Goal: Task Accomplishment & Management: Complete application form

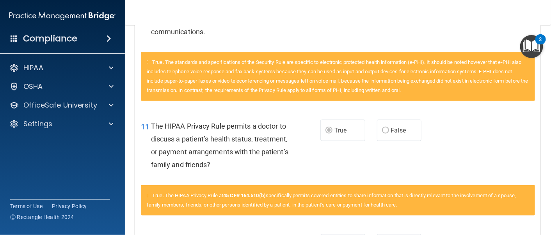
scroll to position [262, 0]
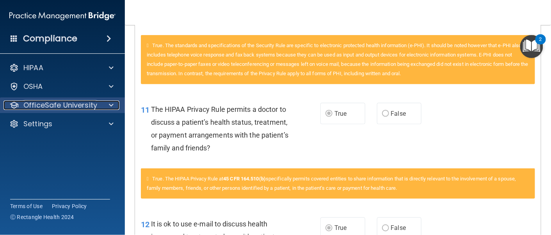
click at [81, 108] on p "OfficeSafe University" at bounding box center [60, 105] width 74 height 9
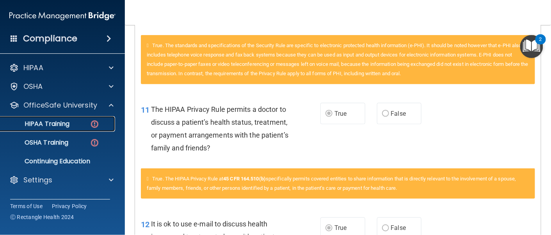
click at [91, 126] on img at bounding box center [95, 124] width 10 height 10
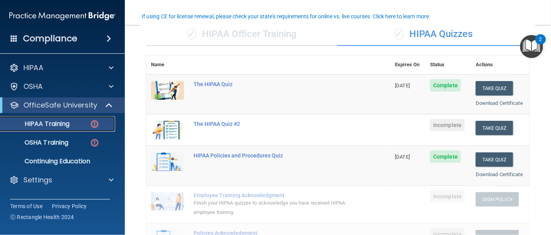
scroll to position [71, 0]
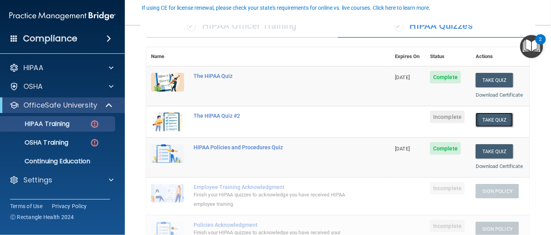
click at [485, 119] on button "Take Quiz" at bounding box center [493, 120] width 37 height 14
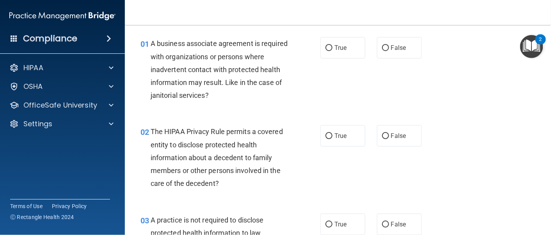
scroll to position [14, 0]
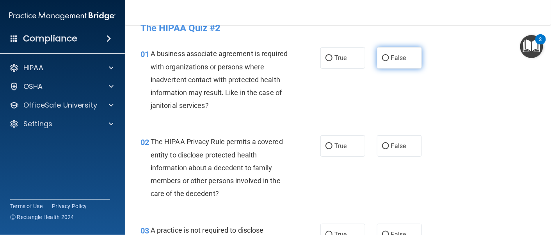
click at [397, 55] on span "False" at bounding box center [398, 57] width 15 height 7
click at [389, 55] on input "False" at bounding box center [385, 58] width 7 height 6
radio input "true"
click at [335, 147] on span "True" at bounding box center [340, 145] width 12 height 7
click at [332, 147] on input "True" at bounding box center [328, 147] width 7 height 6
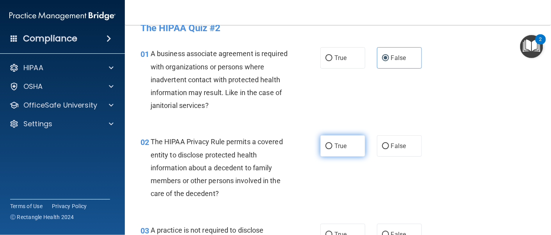
radio input "true"
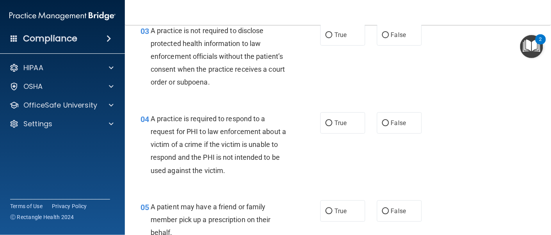
scroll to position [215, 0]
click at [394, 40] on label "False" at bounding box center [399, 34] width 45 height 21
click at [389, 38] on input "False" at bounding box center [385, 35] width 7 height 6
radio input "true"
click at [334, 123] on span "True" at bounding box center [340, 122] width 12 height 7
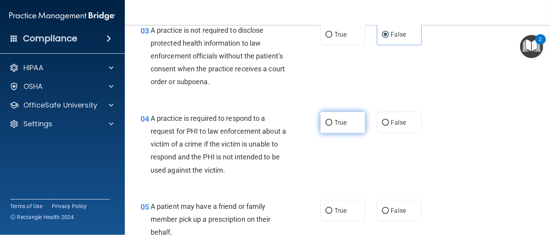
click at [332, 123] on input "True" at bounding box center [328, 123] width 7 height 6
radio input "true"
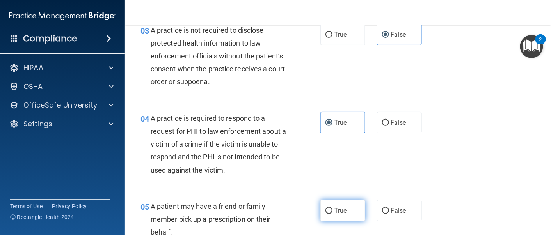
click at [334, 209] on span "True" at bounding box center [340, 210] width 12 height 7
click at [332, 209] on input "True" at bounding box center [328, 211] width 7 height 6
radio input "true"
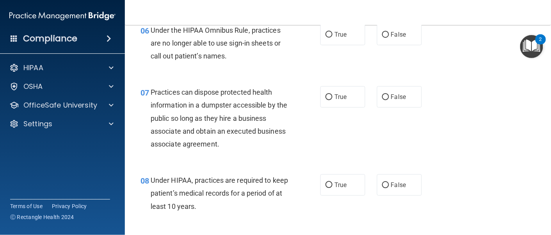
scroll to position [452, 0]
click at [393, 33] on span "False" at bounding box center [398, 34] width 15 height 7
click at [389, 33] on input "False" at bounding box center [385, 35] width 7 height 6
radio input "true"
click at [396, 99] on span "False" at bounding box center [398, 97] width 15 height 7
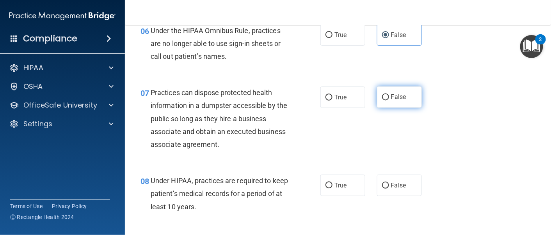
click at [389, 99] on input "False" at bounding box center [385, 98] width 7 height 6
radio input "true"
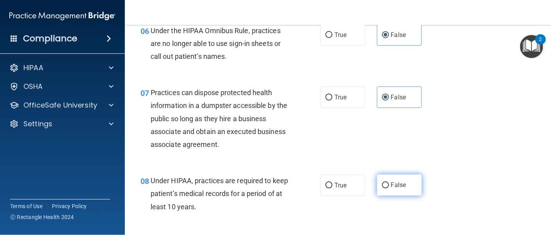
click at [396, 182] on span "False" at bounding box center [398, 185] width 15 height 7
click at [389, 183] on input "False" at bounding box center [385, 186] width 7 height 6
radio input "true"
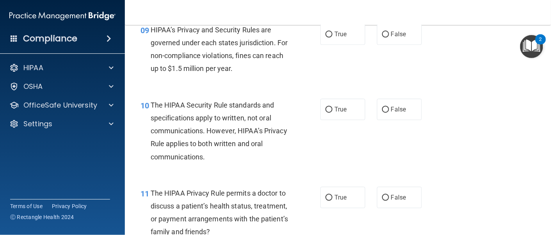
scroll to position [667, 0]
click at [396, 33] on span "False" at bounding box center [398, 33] width 15 height 7
click at [389, 33] on input "False" at bounding box center [385, 34] width 7 height 6
radio input "true"
click at [391, 107] on span "False" at bounding box center [398, 108] width 15 height 7
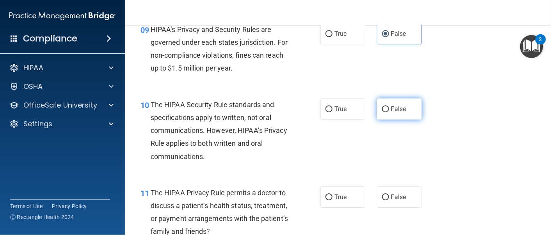
click at [389, 107] on input "False" at bounding box center [385, 109] width 7 height 6
radio input "true"
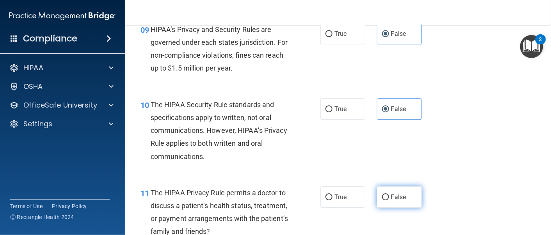
click at [385, 195] on label "False" at bounding box center [399, 196] width 45 height 21
click at [385, 195] on input "False" at bounding box center [385, 198] width 7 height 6
radio input "true"
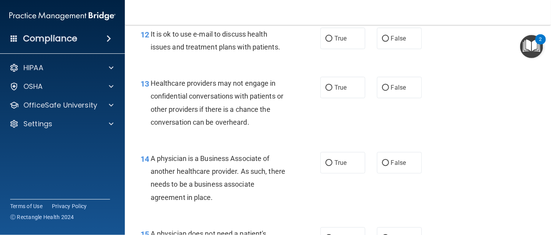
scroll to position [901, 0]
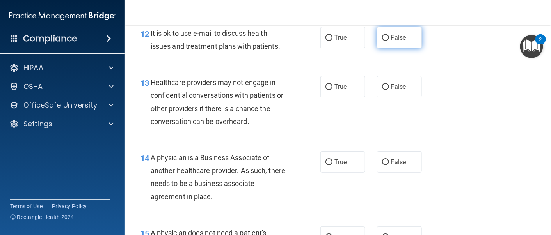
click at [384, 42] on label "False" at bounding box center [399, 37] width 45 height 21
click at [384, 41] on input "False" at bounding box center [385, 38] width 7 height 6
radio input "true"
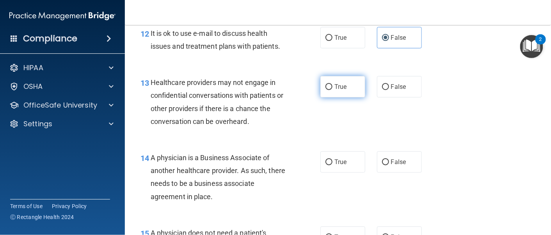
click at [337, 88] on span "True" at bounding box center [340, 86] width 12 height 7
click at [332, 88] on input "True" at bounding box center [328, 87] width 7 height 6
radio input "true"
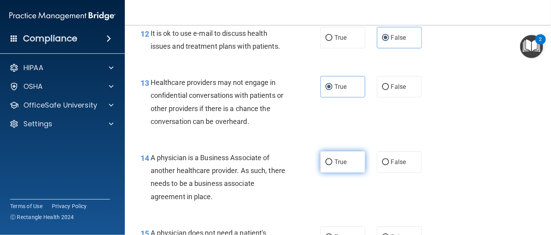
click at [337, 158] on span "True" at bounding box center [340, 161] width 12 height 7
click at [332, 160] on input "True" at bounding box center [328, 163] width 7 height 6
radio input "true"
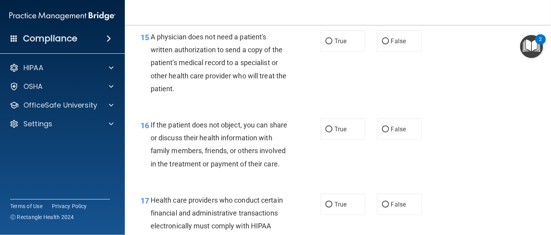
scroll to position [1098, 0]
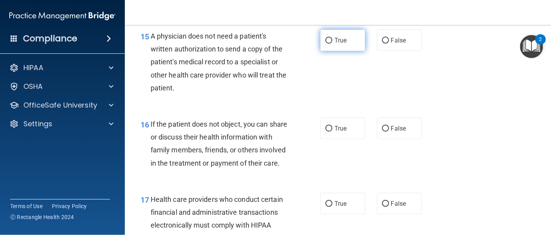
click at [345, 42] on label "True" at bounding box center [342, 40] width 45 height 21
click at [332, 42] on input "True" at bounding box center [328, 41] width 7 height 6
radio input "true"
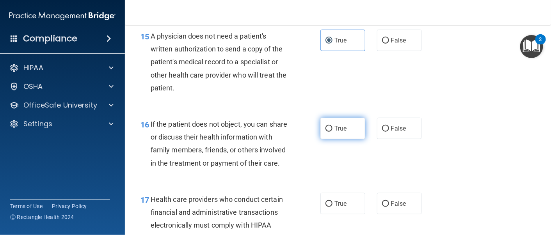
click at [338, 133] on label "True" at bounding box center [342, 128] width 45 height 21
click at [332, 132] on input "True" at bounding box center [328, 129] width 7 height 6
radio input "true"
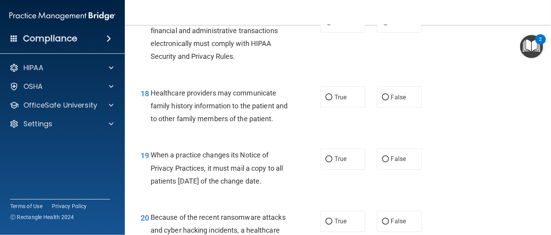
scroll to position [1279, 0]
click at [338, 34] on label "True" at bounding box center [342, 22] width 45 height 21
click at [332, 26] on input "True" at bounding box center [328, 23] width 7 height 6
radio input "true"
click at [390, 109] on label "False" at bounding box center [399, 97] width 45 height 21
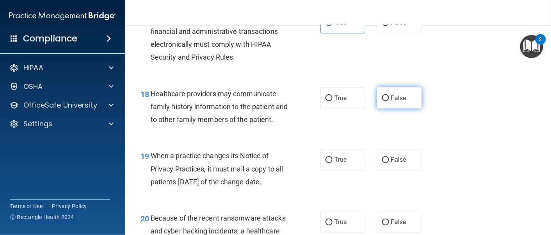
click at [389, 101] on input "False" at bounding box center [385, 99] width 7 height 6
radio input "true"
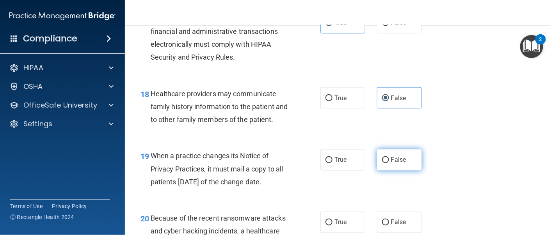
click at [391, 164] on span "False" at bounding box center [398, 159] width 15 height 7
click at [389, 163] on input "False" at bounding box center [385, 161] width 7 height 6
radio input "true"
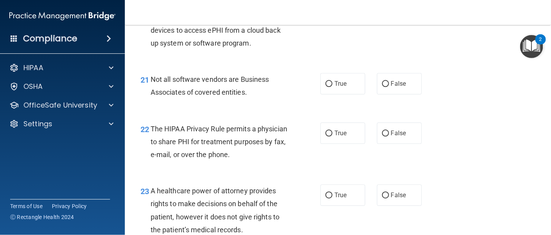
scroll to position [1506, 0]
radio input "true"
click at [340, 88] on span "True" at bounding box center [340, 83] width 12 height 7
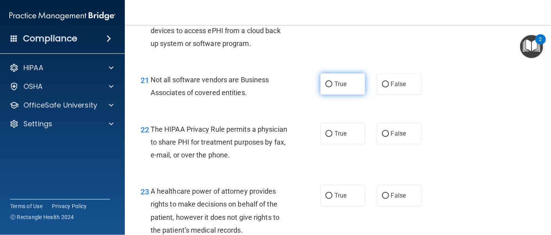
click at [332, 87] on input "True" at bounding box center [328, 85] width 7 height 6
radio input "true"
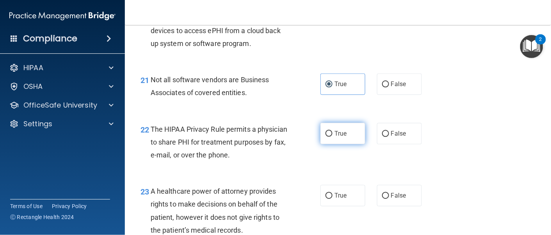
click at [328, 144] on label "True" at bounding box center [342, 133] width 45 height 21
click at [328, 137] on input "True" at bounding box center [328, 134] width 7 height 6
radio input "true"
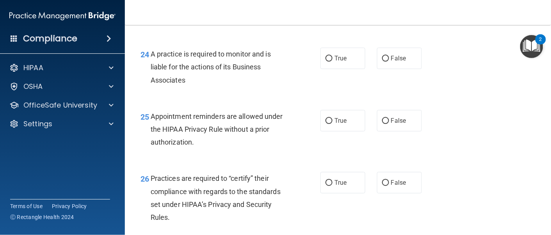
scroll to position [1717, 0]
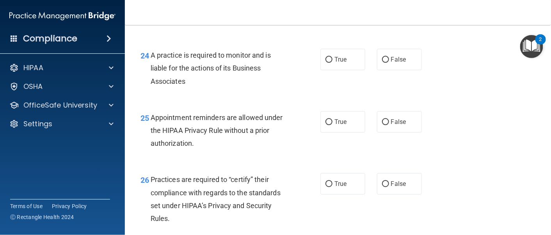
radio input "true"
click at [327, 63] on input "True" at bounding box center [328, 60] width 7 height 6
radio input "true"
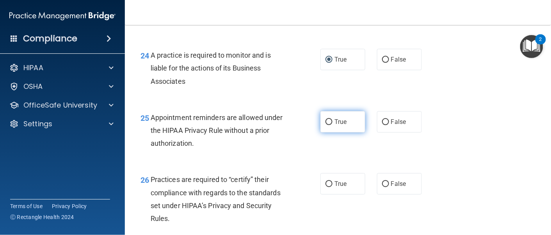
click at [328, 133] on label "True" at bounding box center [342, 121] width 45 height 21
click at [328, 125] on input "True" at bounding box center [328, 122] width 7 height 6
radio input "true"
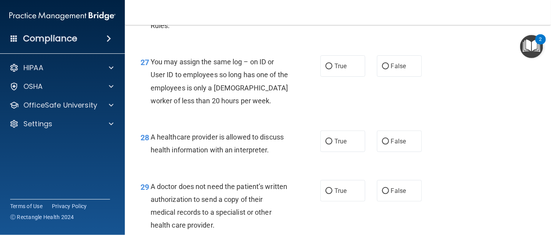
scroll to position [1911, 0]
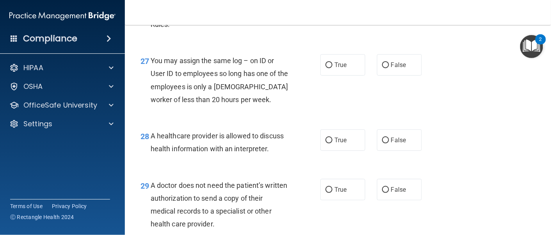
radio input "true"
click at [385, 76] on label "False" at bounding box center [399, 64] width 45 height 21
click at [385, 68] on input "False" at bounding box center [385, 65] width 7 height 6
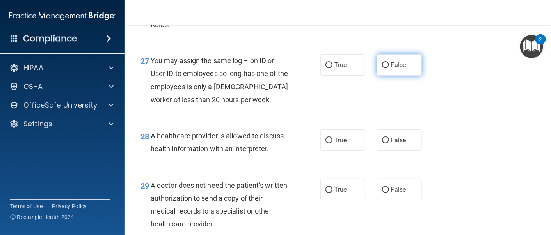
radio input "true"
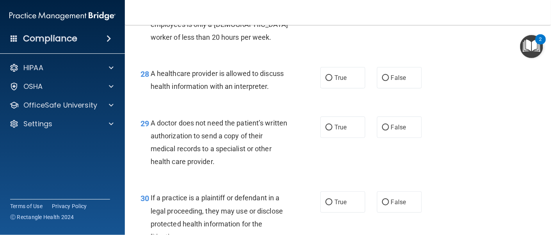
scroll to position [1977, 0]
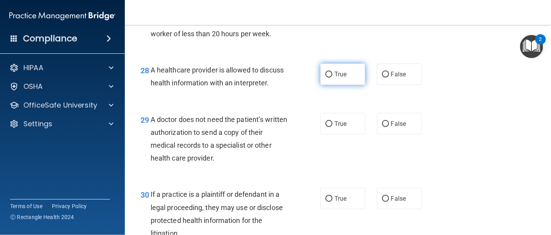
click at [342, 78] on span "True" at bounding box center [340, 74] width 12 height 7
click at [332, 78] on input "True" at bounding box center [328, 75] width 7 height 6
radio input "true"
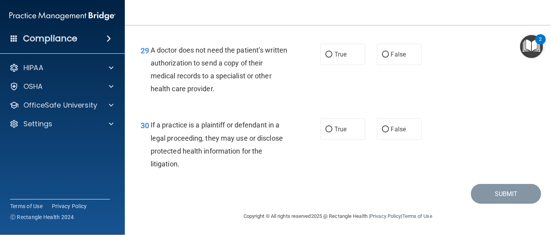
scroll to position [2079, 0]
click at [383, 65] on label "False" at bounding box center [399, 54] width 45 height 21
click at [383, 58] on input "False" at bounding box center [385, 55] width 7 height 6
radio input "true"
click at [342, 133] on span "True" at bounding box center [340, 129] width 12 height 7
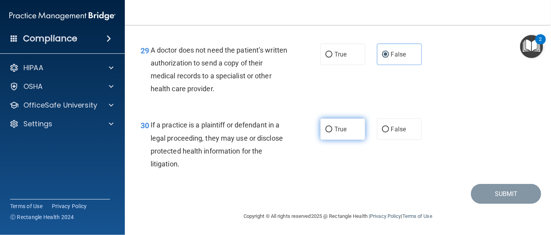
click at [332, 133] on input "True" at bounding box center [328, 130] width 7 height 6
radio input "true"
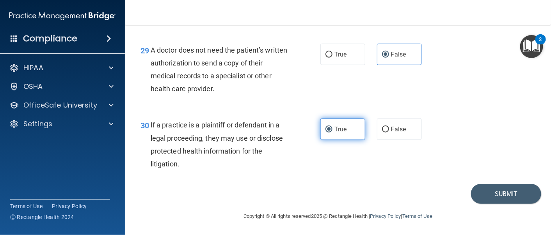
scroll to position [2098, 0]
click at [486, 193] on button "Submit" at bounding box center [506, 194] width 70 height 20
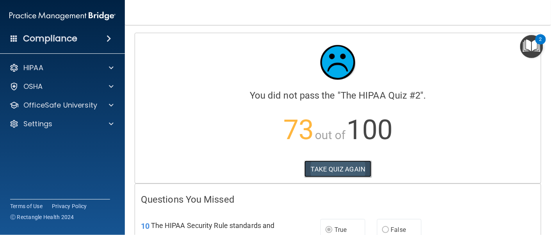
click at [326, 174] on button "TAKE QUIZ AGAIN" at bounding box center [337, 169] width 67 height 17
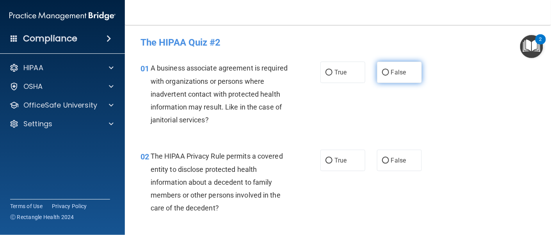
click at [394, 69] on span "False" at bounding box center [398, 72] width 15 height 7
click at [389, 70] on input "False" at bounding box center [385, 73] width 7 height 6
radio input "true"
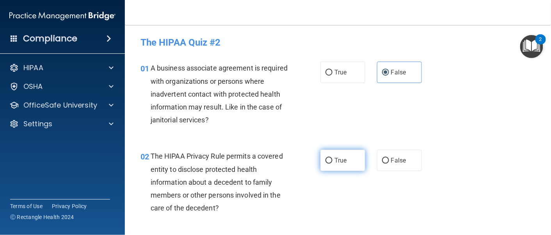
click at [341, 160] on span "True" at bounding box center [340, 160] width 12 height 7
click at [332, 160] on input "True" at bounding box center [328, 161] width 7 height 6
radio input "true"
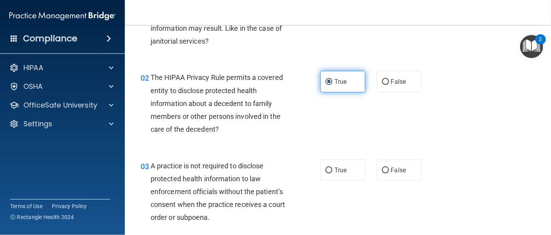
scroll to position [94, 0]
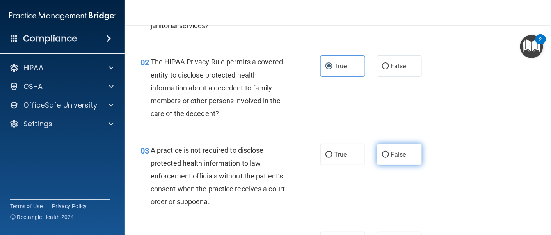
click at [394, 154] on span "False" at bounding box center [398, 154] width 15 height 7
click at [389, 154] on input "False" at bounding box center [385, 155] width 7 height 6
radio input "true"
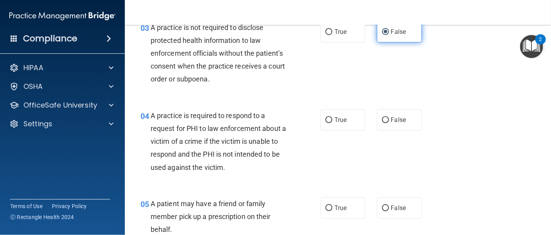
scroll to position [218, 0]
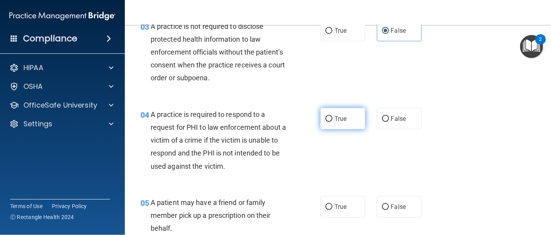
click at [344, 115] on label "True" at bounding box center [342, 118] width 45 height 21
click at [332, 116] on input "True" at bounding box center [328, 119] width 7 height 6
radio input "true"
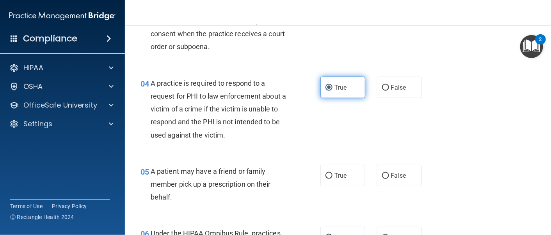
scroll to position [253, 0]
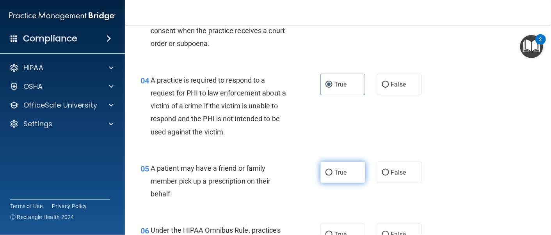
click at [338, 172] on span "True" at bounding box center [340, 172] width 12 height 7
click at [332, 172] on input "True" at bounding box center [328, 173] width 7 height 6
radio input "true"
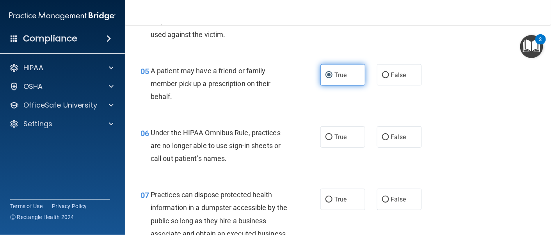
scroll to position [356, 0]
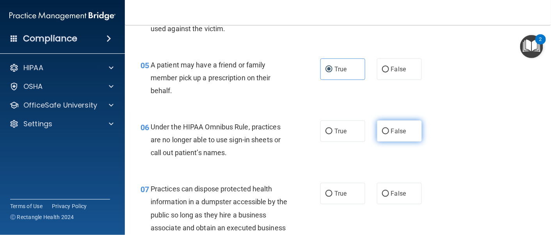
click at [400, 132] on span "False" at bounding box center [398, 131] width 15 height 7
click at [389, 132] on input "False" at bounding box center [385, 132] width 7 height 6
radio input "true"
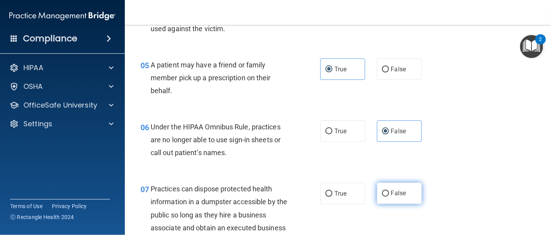
click at [401, 199] on label "False" at bounding box center [399, 193] width 45 height 21
click at [389, 197] on input "False" at bounding box center [385, 194] width 7 height 6
radio input "true"
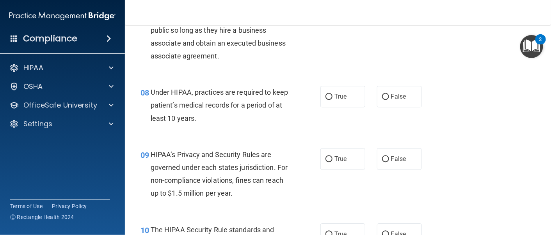
scroll to position [537, 0]
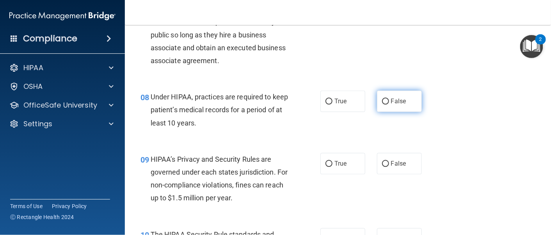
click at [392, 100] on span "False" at bounding box center [398, 101] width 15 height 7
click at [389, 100] on input "False" at bounding box center [385, 102] width 7 height 6
radio input "true"
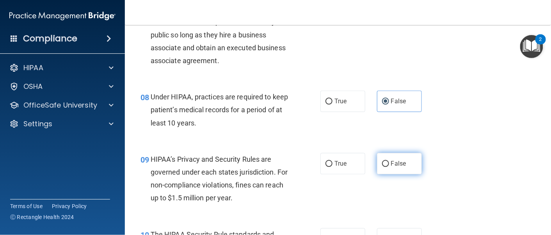
click at [392, 161] on span "False" at bounding box center [398, 163] width 15 height 7
click at [389, 161] on input "False" at bounding box center [385, 164] width 7 height 6
radio input "true"
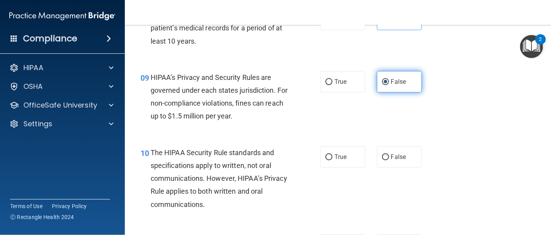
scroll to position [619, 0]
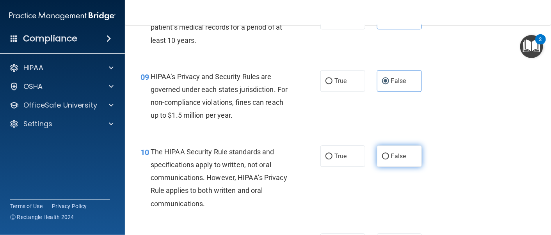
click at [399, 147] on label "False" at bounding box center [399, 155] width 45 height 21
click at [389, 154] on input "False" at bounding box center [385, 157] width 7 height 6
radio input "true"
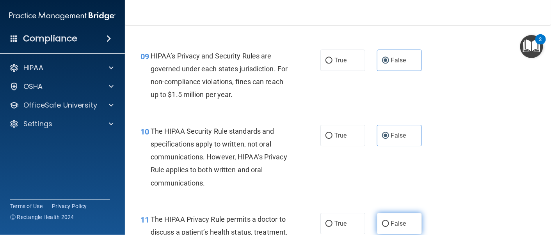
click at [391, 223] on span "False" at bounding box center [398, 223] width 15 height 7
click at [388, 223] on input "False" at bounding box center [385, 224] width 7 height 6
radio input "true"
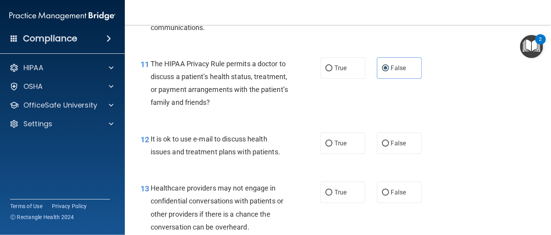
scroll to position [796, 0]
click at [389, 150] on label "False" at bounding box center [399, 142] width 45 height 21
click at [389, 146] on input "False" at bounding box center [385, 143] width 7 height 6
radio input "true"
click at [330, 199] on label "True" at bounding box center [342, 191] width 45 height 21
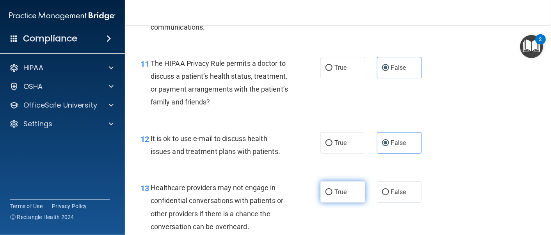
click at [330, 195] on input "True" at bounding box center [328, 193] width 7 height 6
radio input "true"
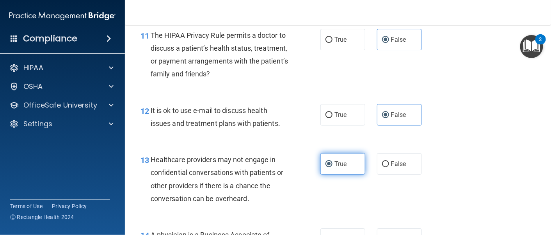
scroll to position [837, 0]
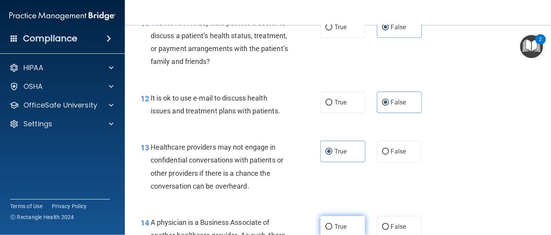
click at [337, 223] on span "True" at bounding box center [340, 226] width 12 height 7
click at [332, 224] on input "True" at bounding box center [328, 227] width 7 height 6
radio input "true"
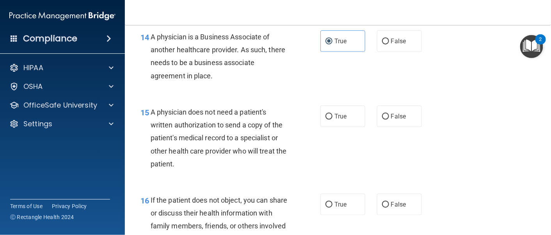
scroll to position [1023, 0]
click at [343, 115] on label "True" at bounding box center [342, 115] width 45 height 21
click at [332, 115] on input "True" at bounding box center [328, 116] width 7 height 6
radio input "true"
click at [338, 206] on span "True" at bounding box center [340, 203] width 12 height 7
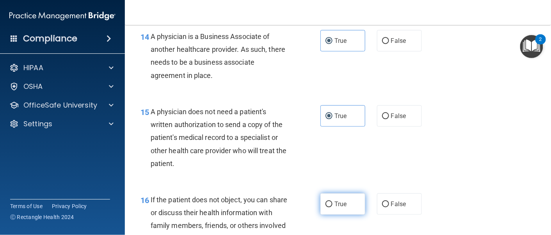
click at [332, 206] on input "True" at bounding box center [328, 205] width 7 height 6
radio input "true"
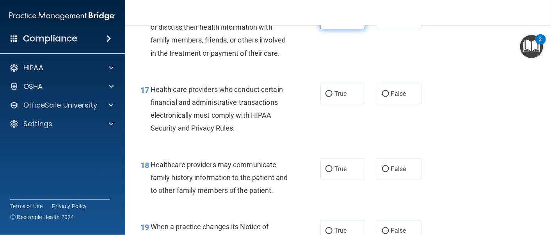
scroll to position [1209, 0]
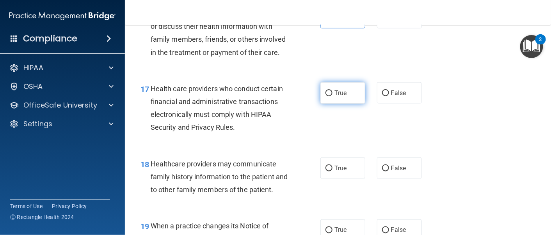
click at [330, 104] on label "True" at bounding box center [342, 92] width 45 height 21
click at [330, 96] on input "True" at bounding box center [328, 93] width 7 height 6
radio input "true"
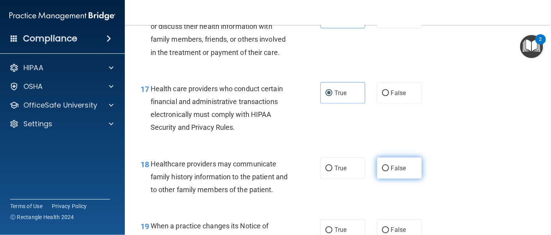
click at [400, 171] on label "False" at bounding box center [399, 168] width 45 height 21
click at [389, 171] on input "False" at bounding box center [385, 169] width 7 height 6
radio input "true"
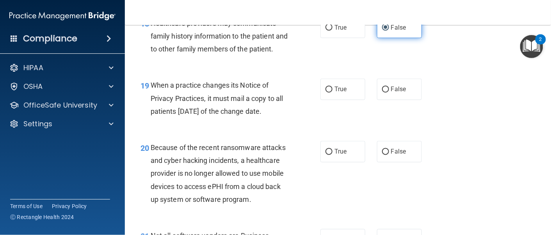
scroll to position [1350, 0]
click at [394, 100] on label "False" at bounding box center [399, 88] width 45 height 21
click at [389, 92] on input "False" at bounding box center [385, 90] width 7 height 6
radio input "true"
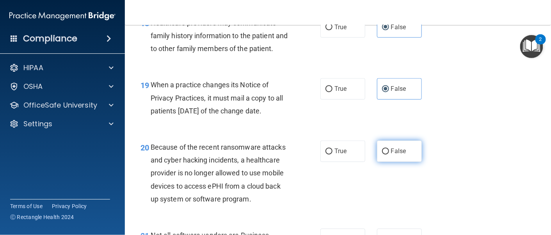
click at [408, 162] on label "False" at bounding box center [399, 151] width 45 height 21
click at [389, 155] on input "False" at bounding box center [385, 152] width 7 height 6
radio input "true"
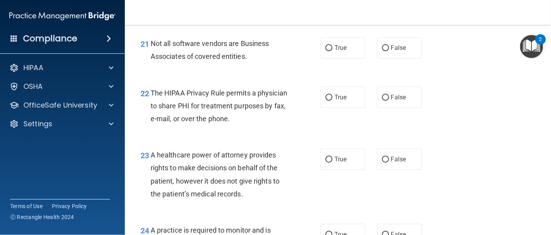
scroll to position [1562, 0]
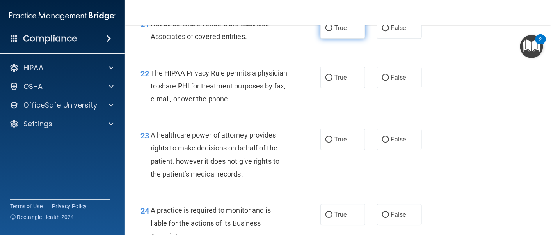
click at [338, 39] on label "True" at bounding box center [342, 27] width 45 height 21
click at [332, 31] on input "True" at bounding box center [328, 28] width 7 height 6
radio input "true"
click at [346, 88] on label "True" at bounding box center [342, 77] width 45 height 21
click at [332, 81] on input "True" at bounding box center [328, 78] width 7 height 6
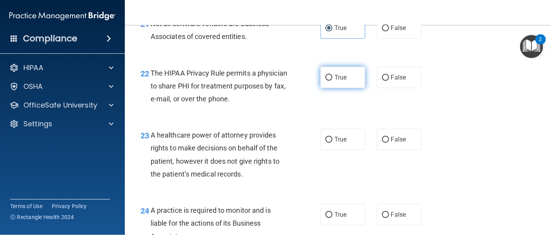
radio input "true"
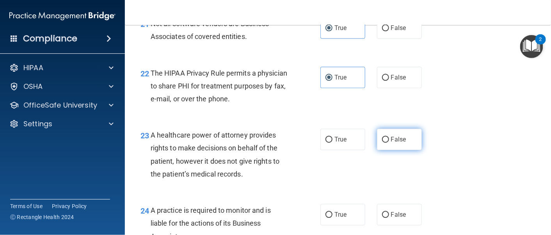
click at [385, 150] on label "False" at bounding box center [399, 139] width 45 height 21
click at [385, 143] on input "False" at bounding box center [385, 140] width 7 height 6
radio input "true"
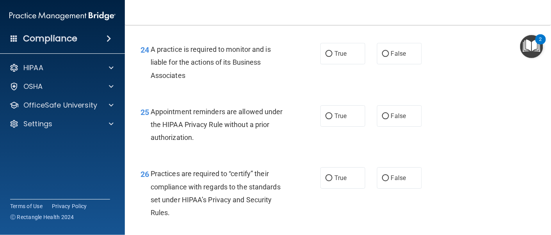
scroll to position [1724, 0]
click at [338, 64] on label "True" at bounding box center [342, 52] width 45 height 21
click at [332, 56] on input "True" at bounding box center [328, 53] width 7 height 6
radio input "true"
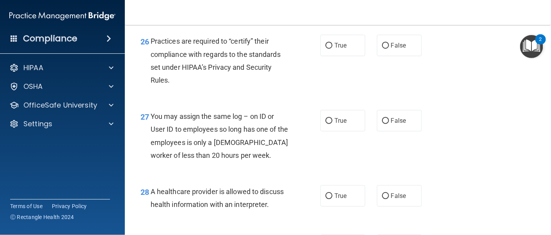
scroll to position [1858, 0]
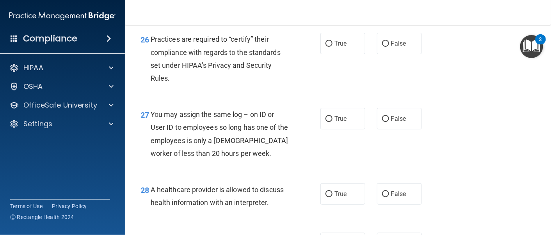
radio input "true"
click at [337, 47] on span "True" at bounding box center [340, 43] width 12 height 7
click at [332, 47] on input "True" at bounding box center [328, 44] width 7 height 6
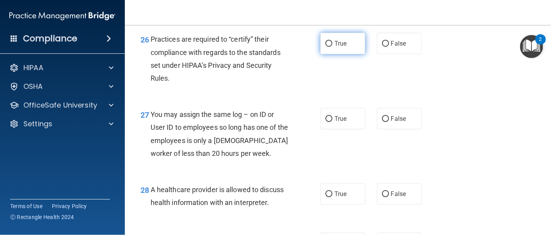
radio input "true"
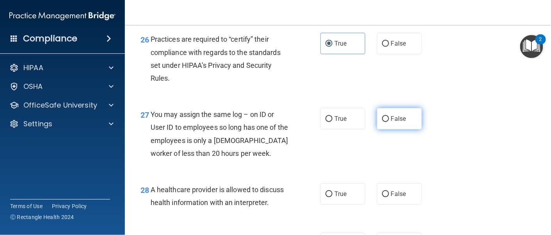
click at [394, 129] on label "False" at bounding box center [399, 118] width 45 height 21
click at [389, 122] on input "False" at bounding box center [385, 119] width 7 height 6
radio input "true"
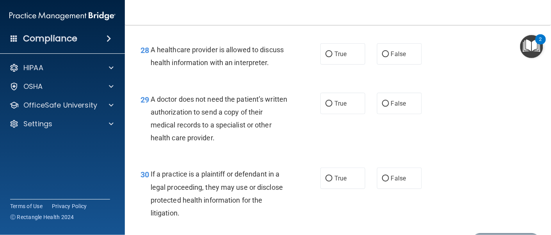
scroll to position [1999, 0]
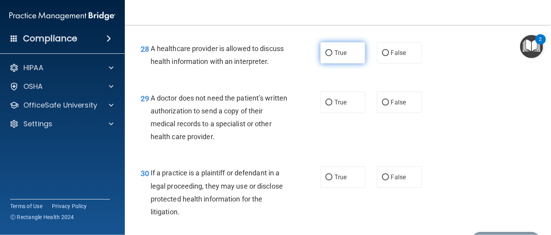
click at [334, 57] on span "True" at bounding box center [340, 52] width 12 height 7
click at [332, 56] on input "True" at bounding box center [328, 53] width 7 height 6
radio input "true"
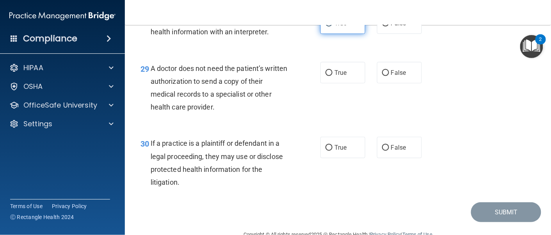
scroll to position [2029, 0]
click at [399, 76] on span "False" at bounding box center [398, 72] width 15 height 7
click at [389, 76] on input "False" at bounding box center [385, 73] width 7 height 6
radio input "true"
click at [342, 158] on label "True" at bounding box center [342, 147] width 45 height 21
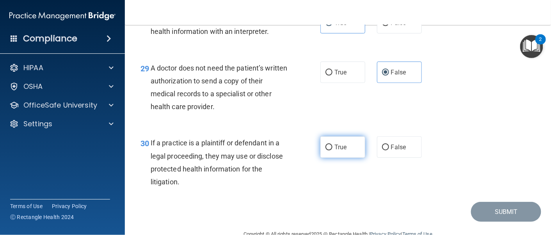
click at [332, 151] on input "True" at bounding box center [328, 148] width 7 height 6
radio input "true"
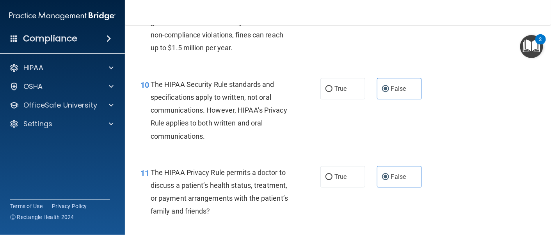
scroll to position [687, 0]
click at [339, 87] on span "True" at bounding box center [340, 88] width 12 height 7
click at [332, 87] on input "True" at bounding box center [328, 89] width 7 height 6
radio input "true"
radio input "false"
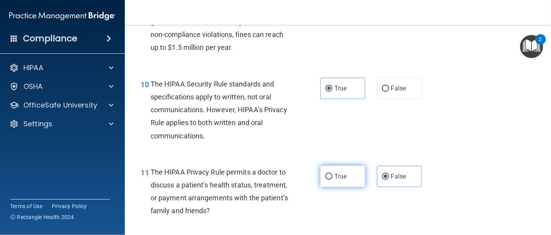
click at [330, 182] on label "True" at bounding box center [342, 176] width 45 height 21
click at [330, 180] on input "True" at bounding box center [328, 177] width 7 height 6
radio input "true"
radio input "false"
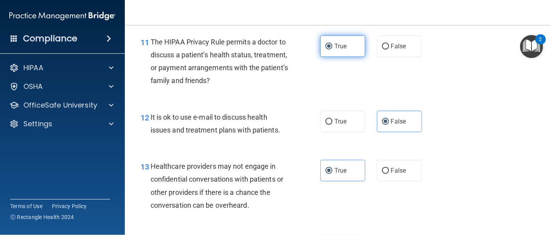
scroll to position [818, 0]
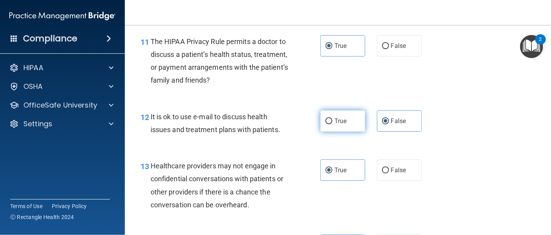
click at [334, 122] on span "True" at bounding box center [340, 120] width 12 height 7
click at [330, 122] on input "True" at bounding box center [328, 122] width 7 height 6
radio input "true"
radio input "false"
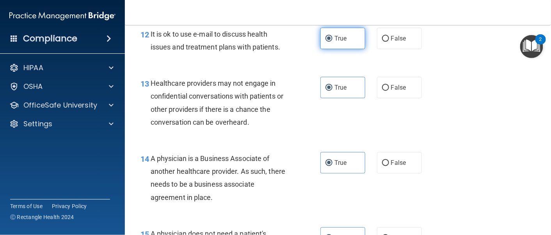
scroll to position [900, 0]
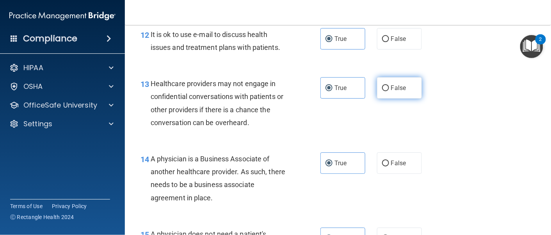
click at [391, 92] on label "False" at bounding box center [399, 87] width 45 height 21
click at [389, 91] on input "False" at bounding box center [385, 88] width 7 height 6
radio input "true"
radio input "false"
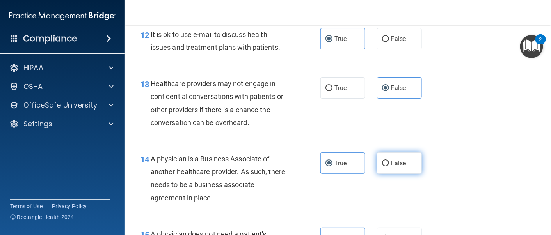
click at [394, 172] on label "False" at bounding box center [399, 162] width 45 height 21
click at [389, 167] on input "False" at bounding box center [385, 164] width 7 height 6
radio input "true"
radio input "false"
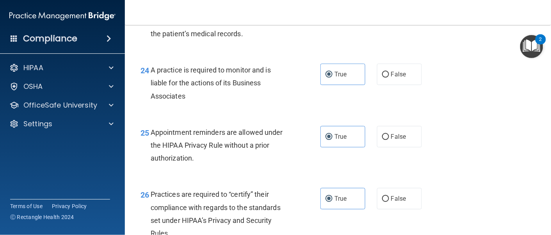
scroll to position [1704, 0]
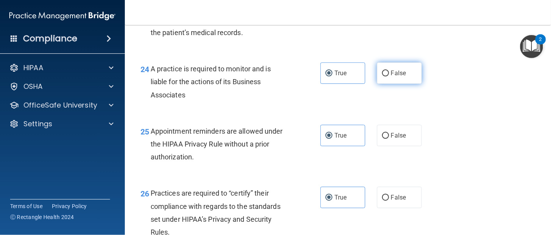
click at [391, 77] on span "False" at bounding box center [398, 72] width 15 height 7
click at [389, 76] on input "False" at bounding box center [385, 74] width 7 height 6
radio input "true"
radio input "false"
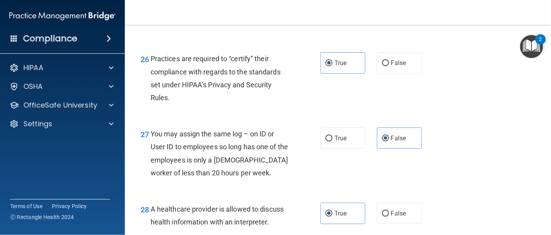
scroll to position [1839, 0]
click at [391, 66] on span "False" at bounding box center [398, 62] width 15 height 7
click at [389, 66] on input "False" at bounding box center [385, 63] width 7 height 6
radio input "true"
radio input "false"
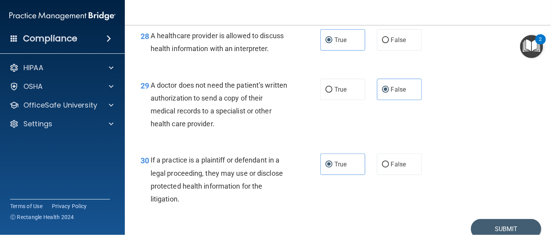
scroll to position [2013, 0]
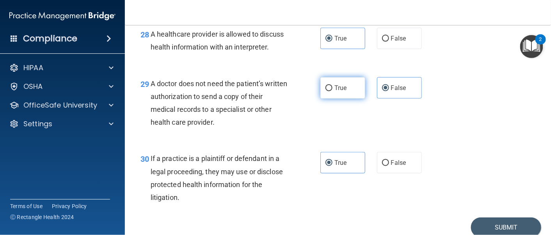
click at [333, 99] on label "True" at bounding box center [342, 87] width 45 height 21
click at [332, 91] on input "True" at bounding box center [328, 88] width 7 height 6
radio input "true"
radio input "false"
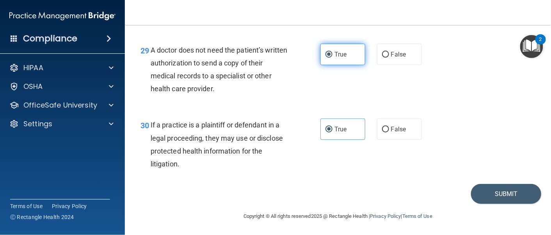
scroll to position [2098, 0]
click at [497, 195] on button "Submit" at bounding box center [506, 194] width 70 height 20
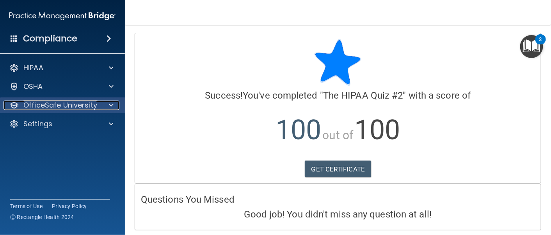
click at [92, 105] on p "OfficeSafe University" at bounding box center [60, 105] width 74 height 9
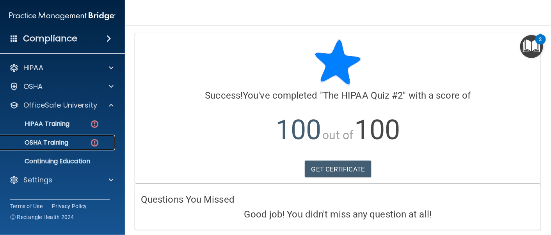
click at [62, 144] on p "OSHA Training" at bounding box center [36, 143] width 63 height 8
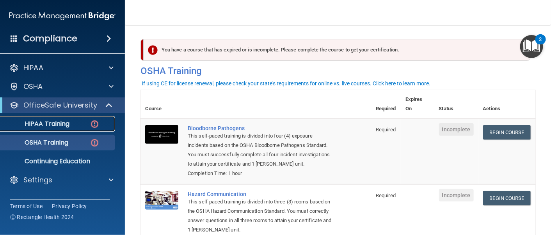
click at [61, 129] on link "HIPAA Training" at bounding box center [53, 124] width 123 height 16
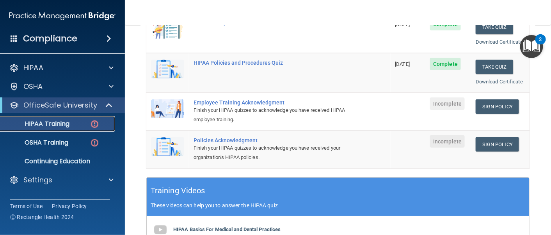
scroll to position [172, 0]
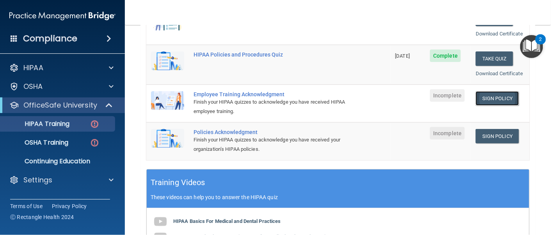
click at [486, 98] on link "Sign Policy" at bounding box center [496, 98] width 43 height 14
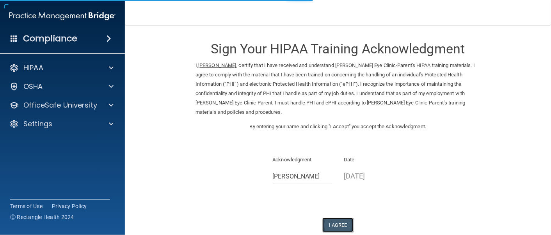
click at [342, 218] on button "I Agree" at bounding box center [337, 225] width 31 height 14
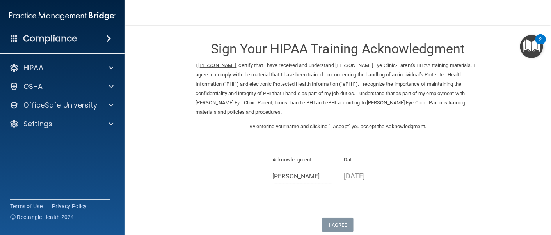
scroll to position [53, 0]
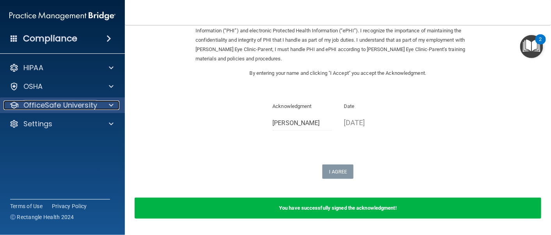
click at [52, 108] on p "OfficeSafe University" at bounding box center [60, 105] width 74 height 9
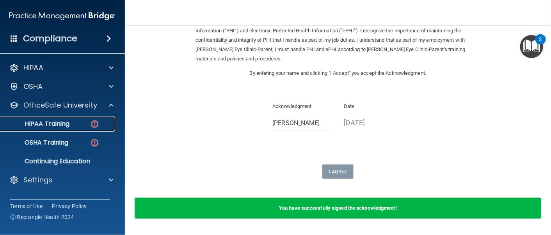
click at [89, 123] on div "HIPAA Training" at bounding box center [58, 124] width 106 height 8
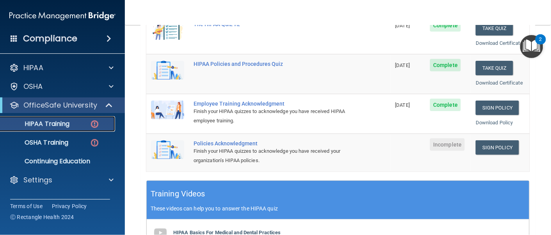
scroll to position [162, 0]
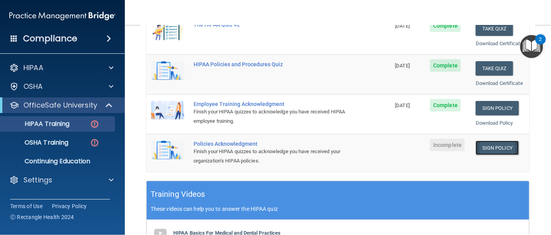
click at [489, 147] on link "Sign Policy" at bounding box center [496, 148] width 43 height 14
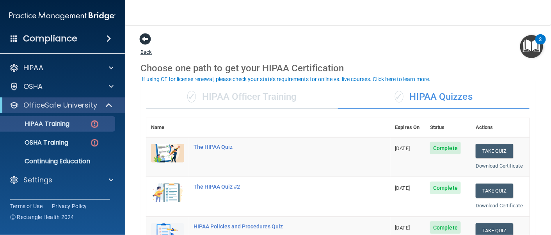
click at [144, 37] on span at bounding box center [145, 39] width 12 height 12
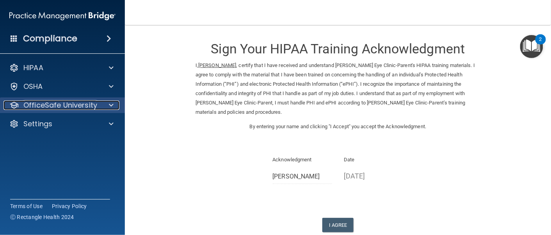
click at [91, 106] on p "OfficeSafe University" at bounding box center [60, 105] width 74 height 9
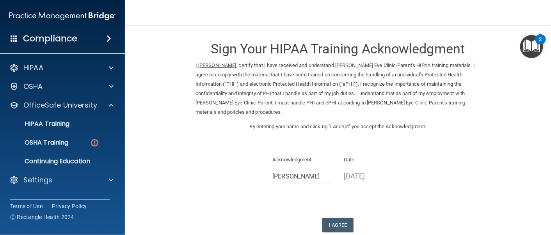
click at [27, 42] on h4 "Compliance" at bounding box center [50, 38] width 54 height 11
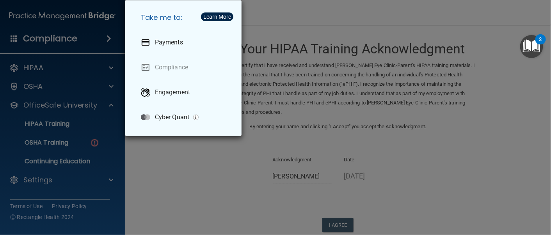
click at [7, 39] on div "Take me to: Payments Compliance Engagement Cyber Quant" at bounding box center [275, 117] width 551 height 235
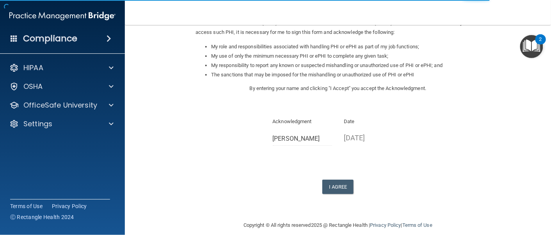
scroll to position [114, 0]
click at [328, 184] on button "I Agree" at bounding box center [337, 186] width 31 height 14
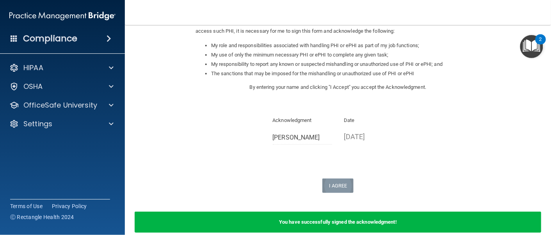
scroll to position [0, 0]
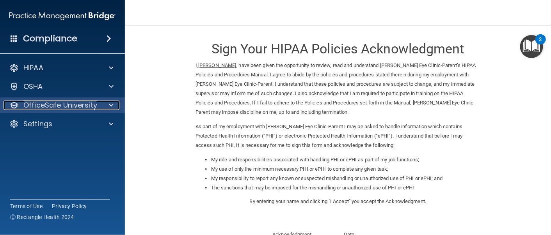
click at [81, 106] on p "OfficeSafe University" at bounding box center [60, 105] width 74 height 9
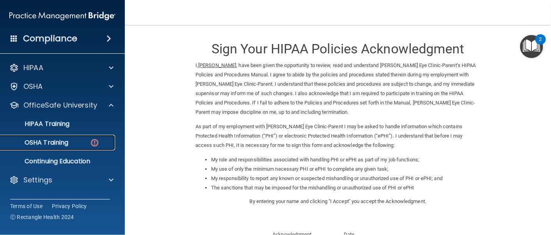
click at [87, 141] on div "OSHA Training" at bounding box center [58, 143] width 106 height 8
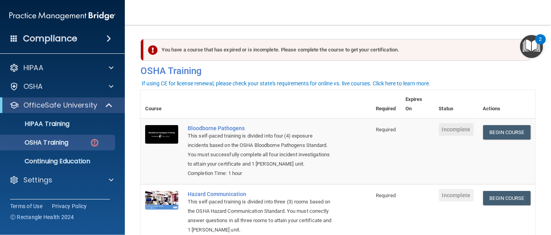
click at [36, 37] on h4 "Compliance" at bounding box center [50, 38] width 54 height 11
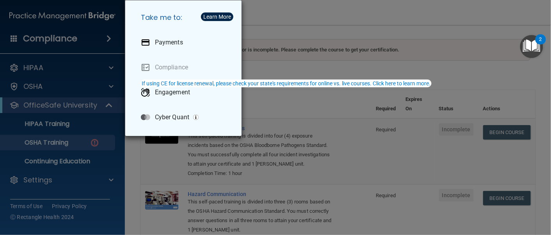
click at [40, 20] on div "Take me to: Payments Compliance Engagement Cyber Quant" at bounding box center [275, 117] width 551 height 235
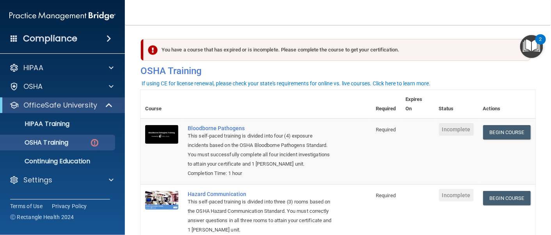
click at [70, 18] on img at bounding box center [62, 16] width 106 height 16
